Goal: Entertainment & Leisure: Consume media (video, audio)

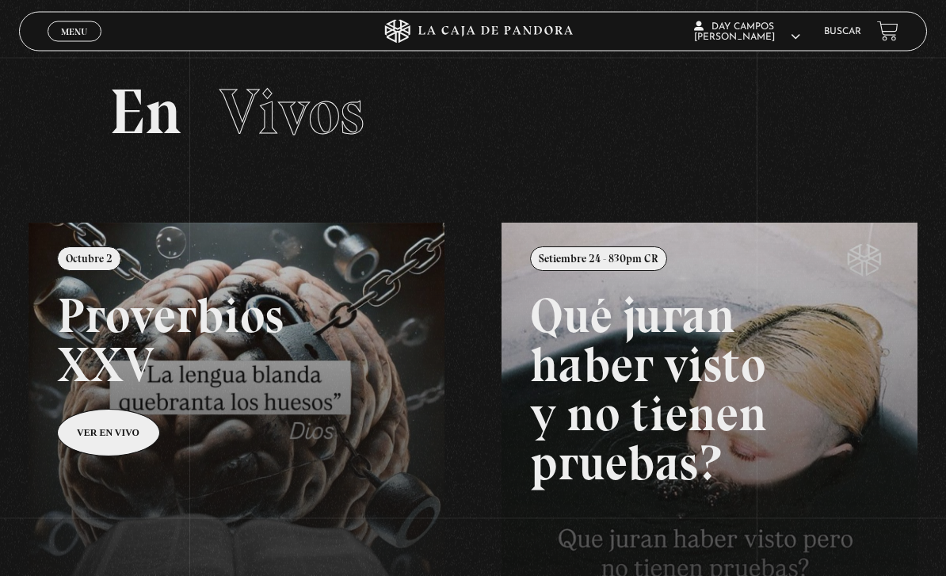
scroll to position [17, 0]
click at [131, 428] on link at bounding box center [502, 511] width 946 height 576
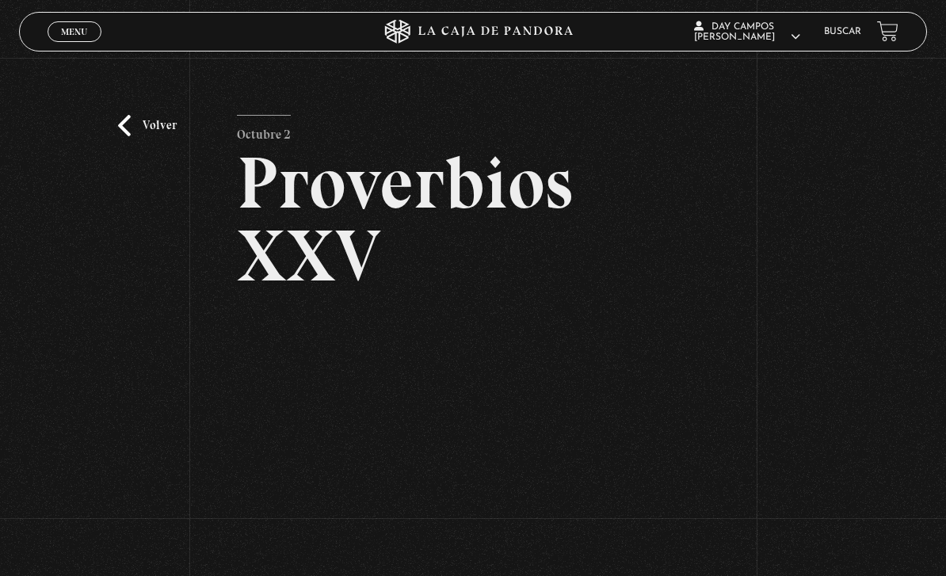
click at [139, 379] on div "Volver Octubre 2 Proverbios XXV" at bounding box center [473, 360] width 946 height 605
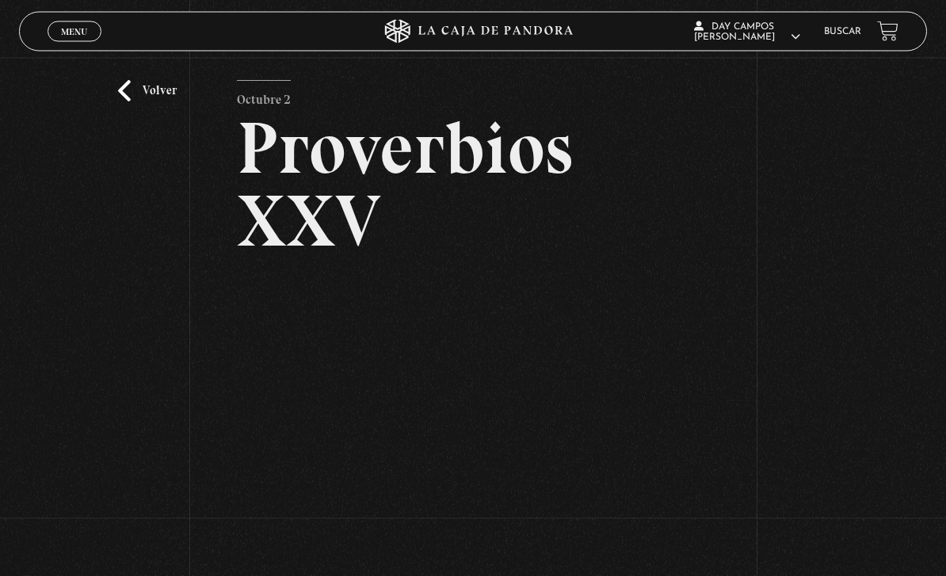
scroll to position [8, 0]
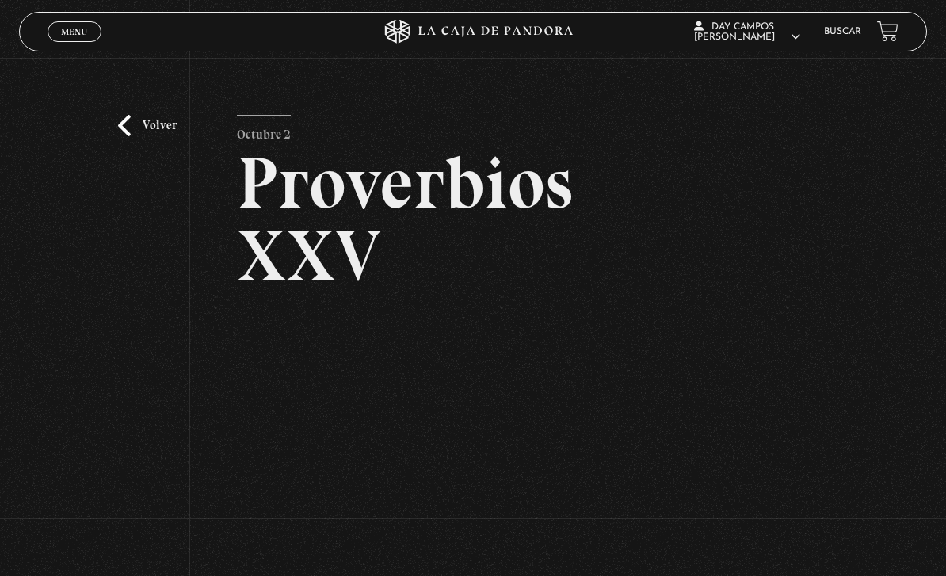
click at [72, 22] on link "Menu Cerrar" at bounding box center [75, 31] width 54 height 21
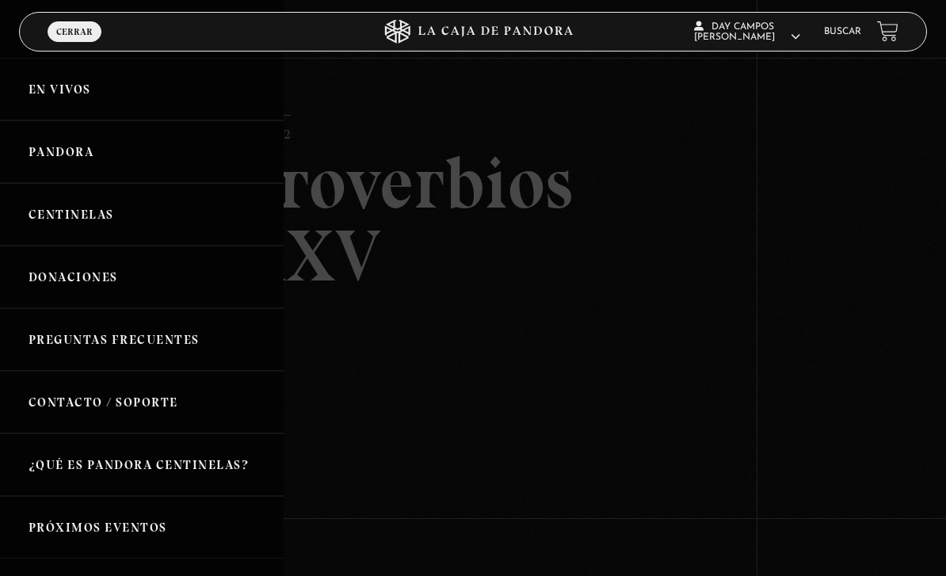
click at [124, 94] on link "En vivos" at bounding box center [142, 89] width 284 height 63
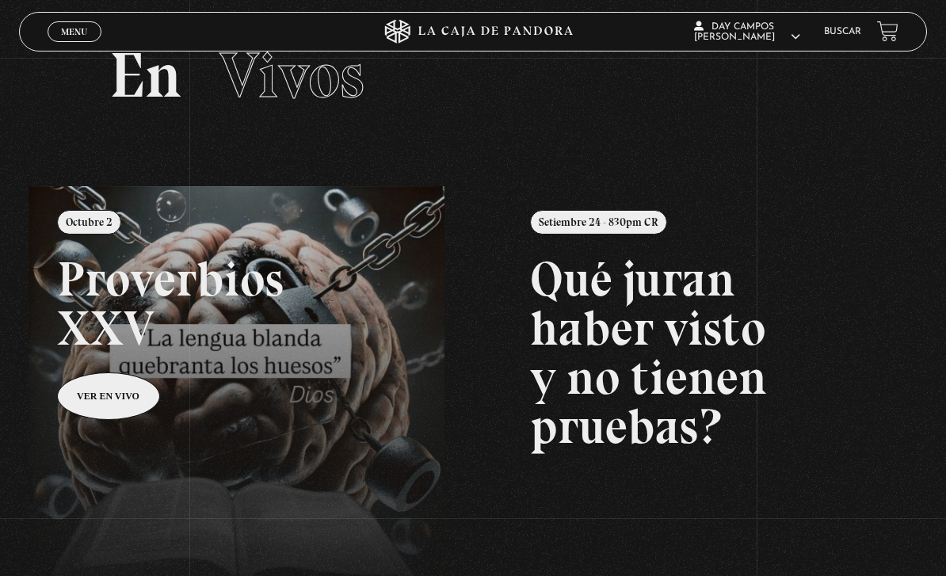
scroll to position [59, 0]
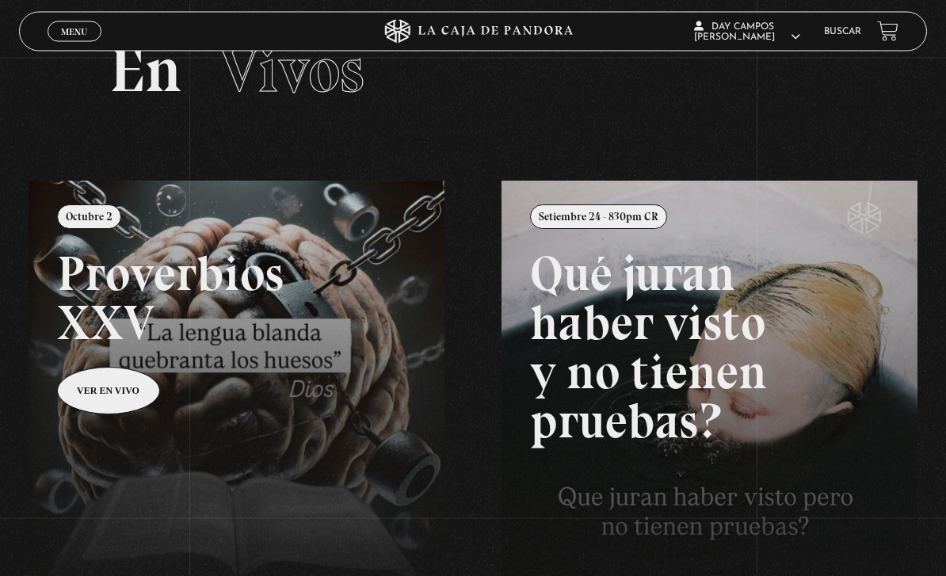
click at [92, 407] on link at bounding box center [502, 469] width 946 height 576
